Goal: Task Accomplishment & Management: Manage account settings

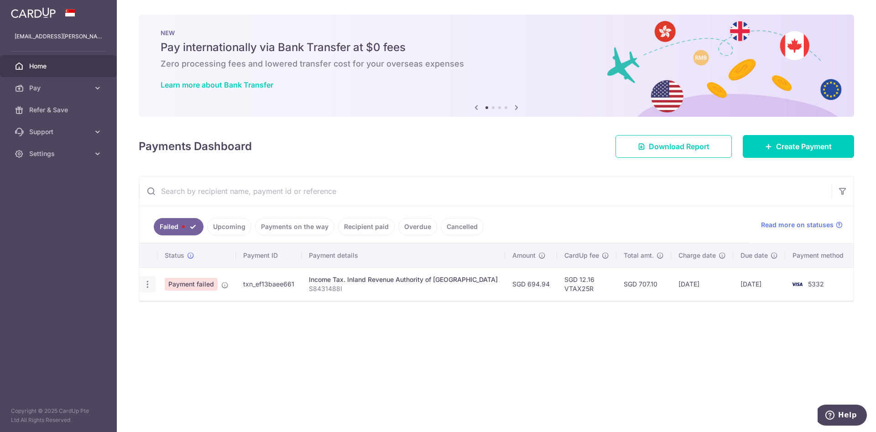
click at [151, 285] on icon "button" at bounding box center [148, 285] width 10 height 10
click at [477, 308] on div "Status Payment ID Payment details Amount CardUp fee Total amt. Charge date Due …" at bounding box center [496, 289] width 714 height 92
click at [147, 286] on icon "button" at bounding box center [148, 285] width 10 height 10
click at [187, 315] on link "Update payment" at bounding box center [187, 309] width 95 height 22
radio input "true"
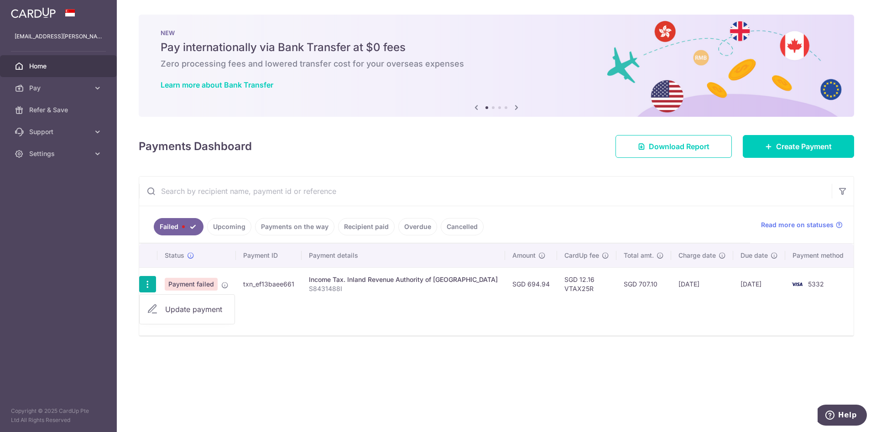
type input "694.94"
type input "S8431488I"
type input "VTAX25R"
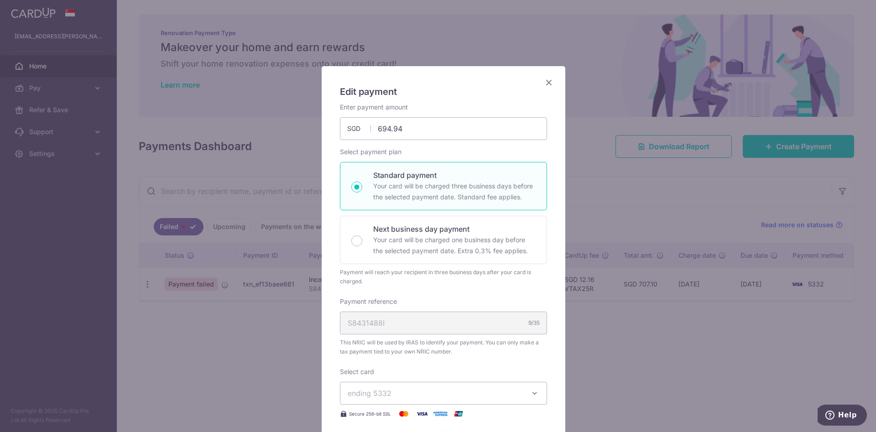
scroll to position [205, 0]
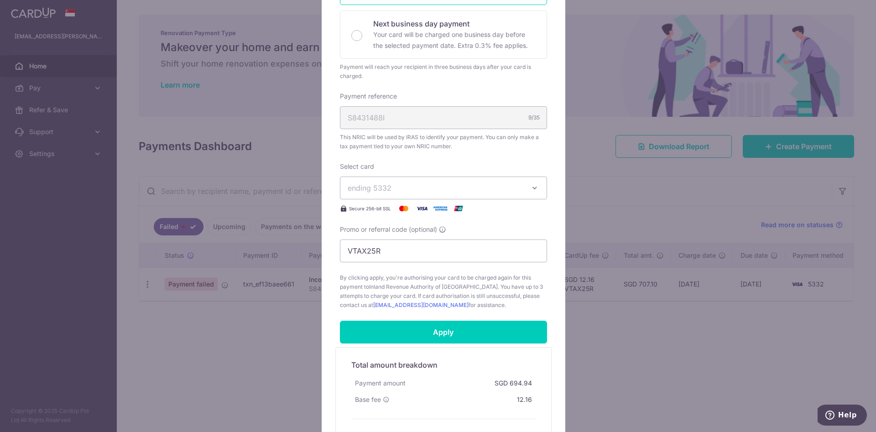
click at [394, 192] on span "ending 5332" at bounding box center [434, 187] width 175 height 11
click at [411, 276] on span "**** 0245" at bounding box center [443, 274] width 192 height 11
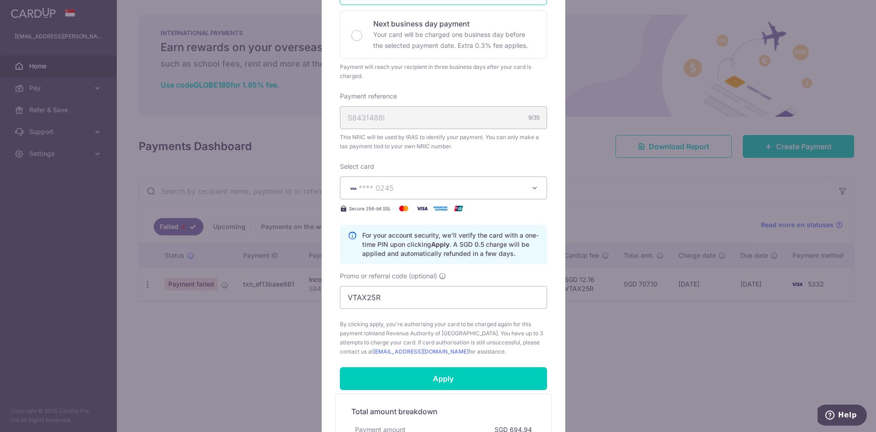
scroll to position [0, 0]
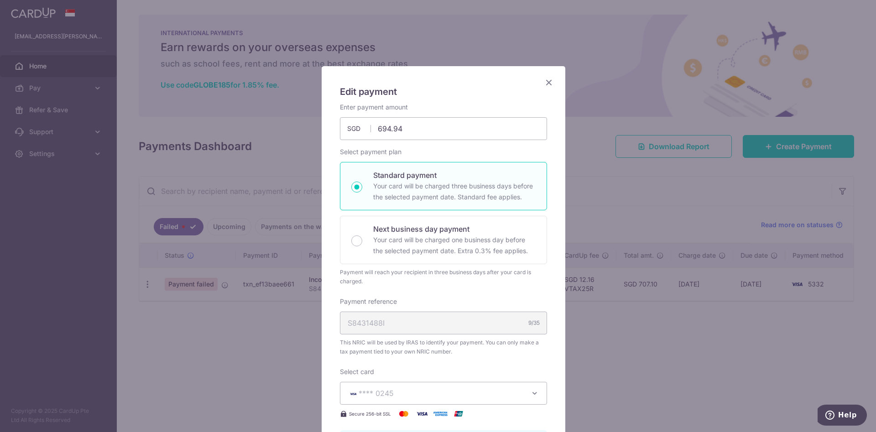
click at [543, 81] on icon "Close" at bounding box center [548, 82] width 11 height 11
